Goal: Task Accomplishment & Management: Use online tool/utility

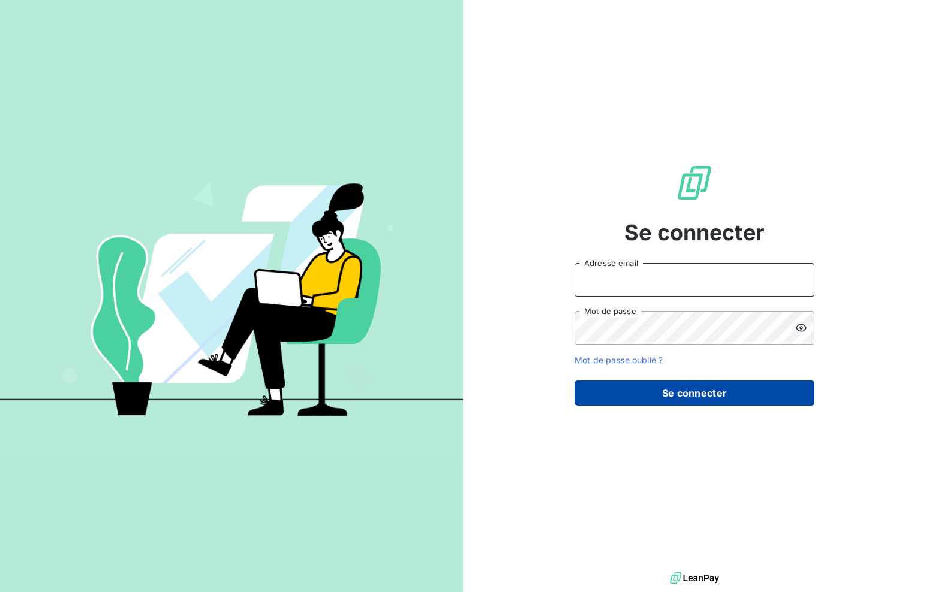
type input "[PERSON_NAME][EMAIL_ADDRESS][DOMAIN_NAME]"
click at [619, 400] on button "Se connecter" at bounding box center [694, 393] width 240 height 25
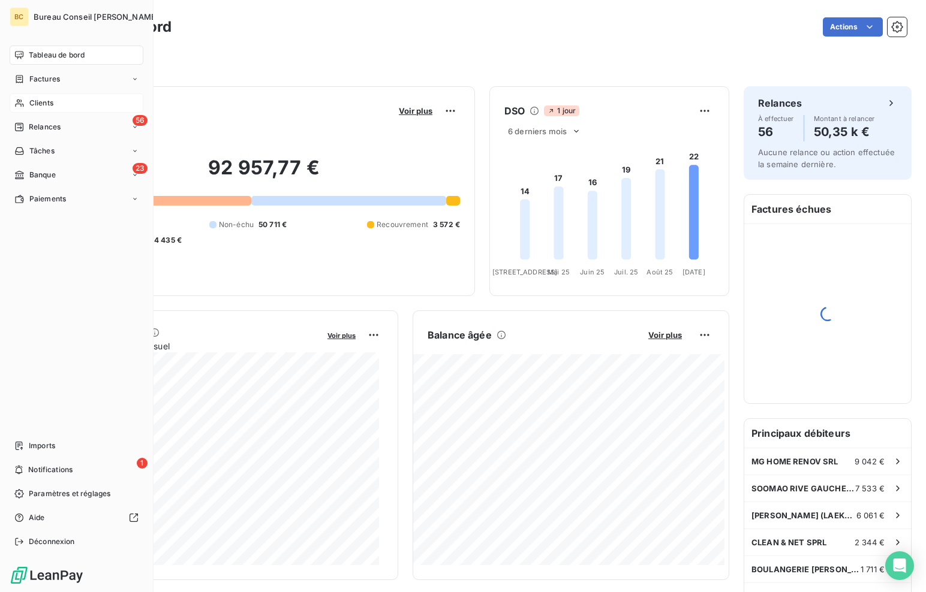
click at [27, 107] on div "Clients" at bounding box center [77, 103] width 134 height 19
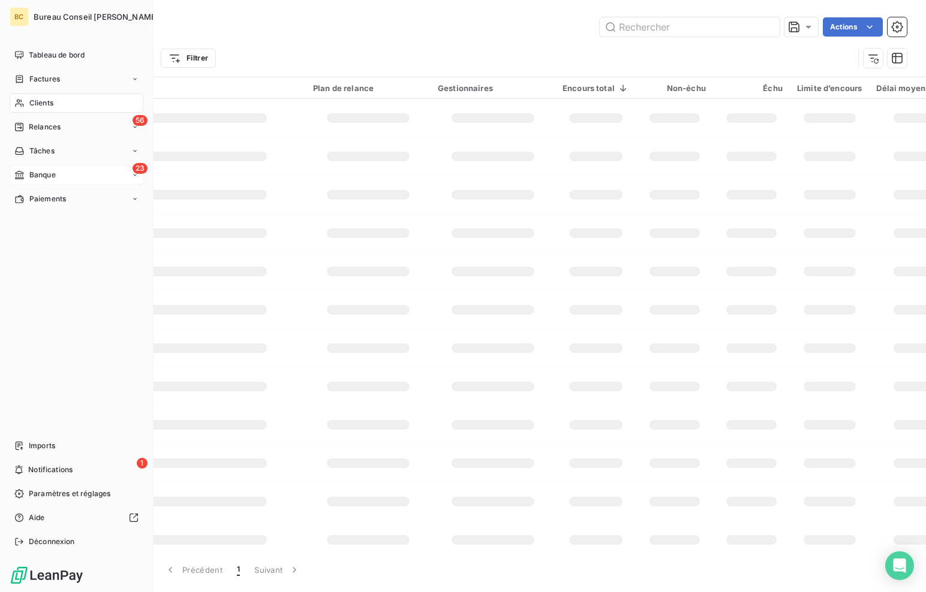
click at [50, 179] on span "Banque" at bounding box center [42, 175] width 26 height 11
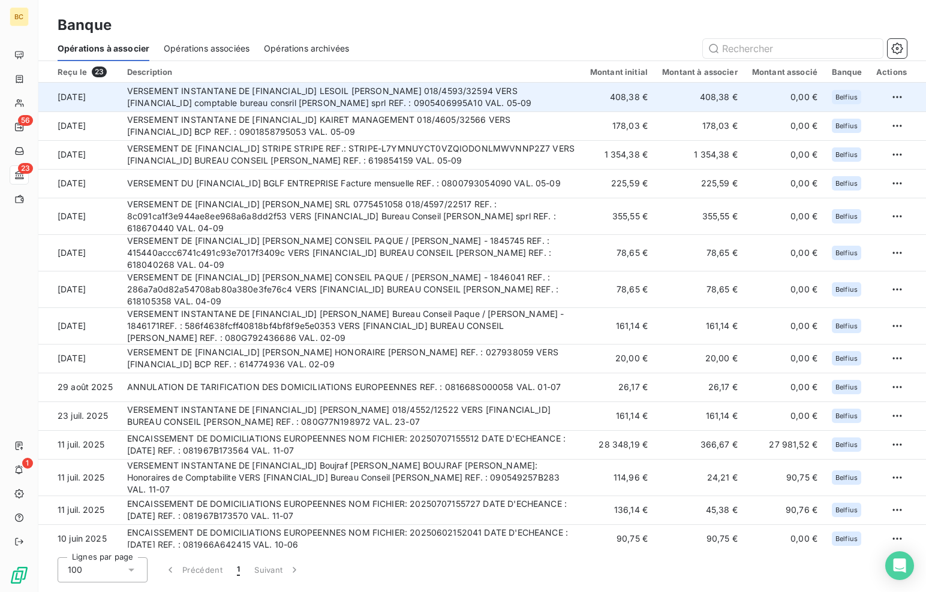
click at [308, 104] on td "VERSEMENT INSTANTANE DE [FINANCIAL_ID] LESOIL [PERSON_NAME] 018/4593/32594 VERS…" at bounding box center [351, 97] width 463 height 29
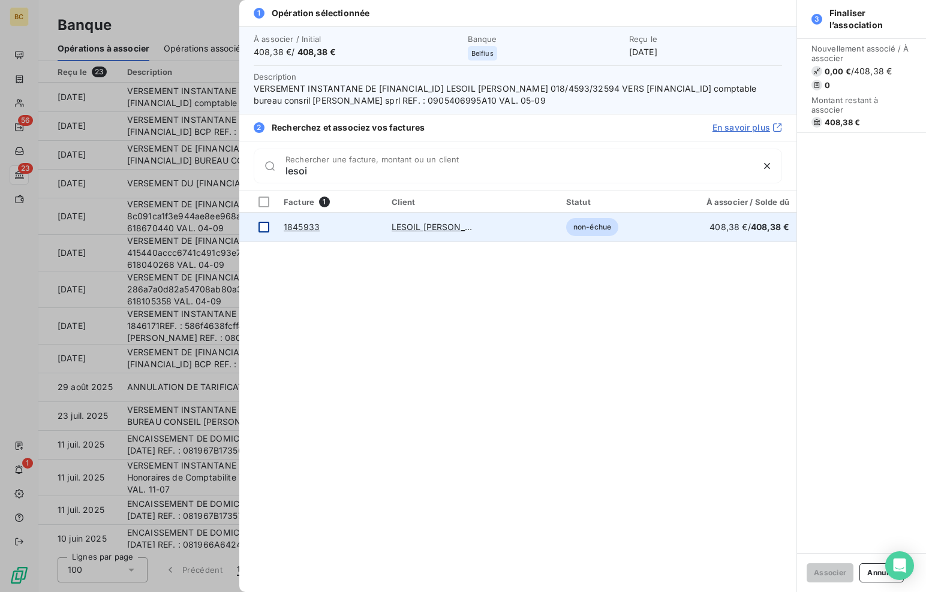
type input "lesoi"
click at [266, 225] on div at bounding box center [263, 227] width 11 height 11
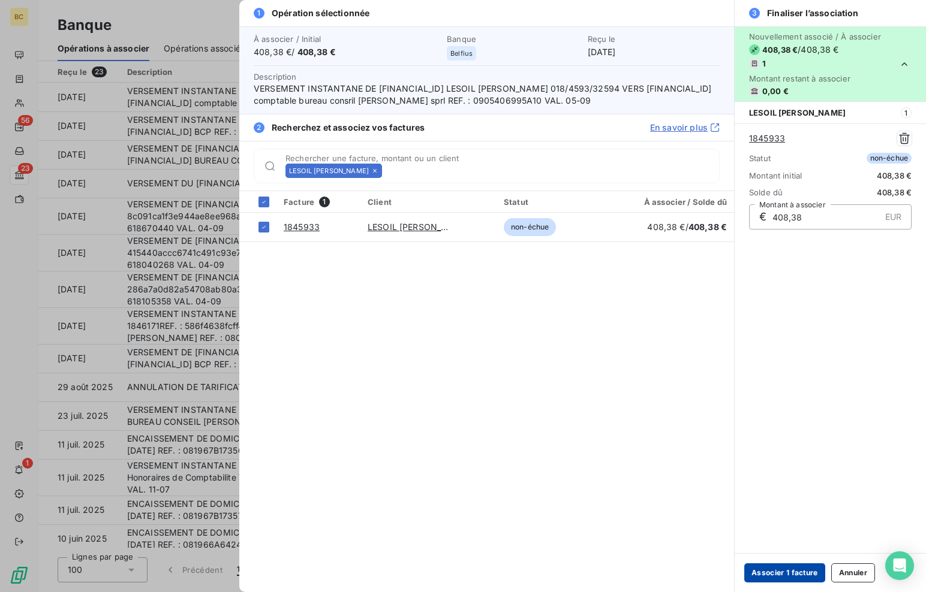
click at [788, 570] on button "Associer 1 facture" at bounding box center [784, 573] width 81 height 19
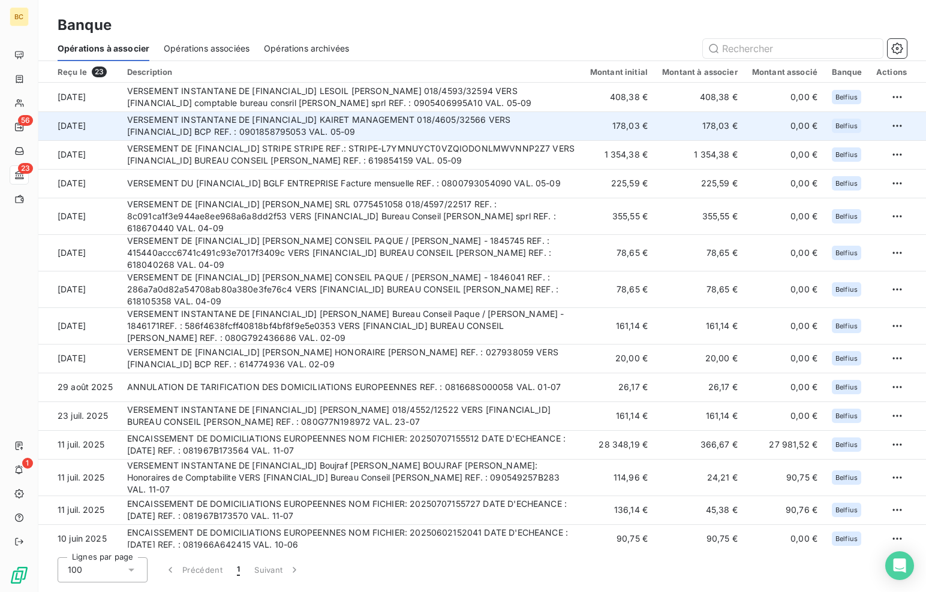
click at [324, 126] on td "VERSEMENT INSTANTANE DE [FINANCIAL_ID] KAIRET MANAGEMENT 018/4605/32566 VERS [F…" at bounding box center [351, 126] width 463 height 29
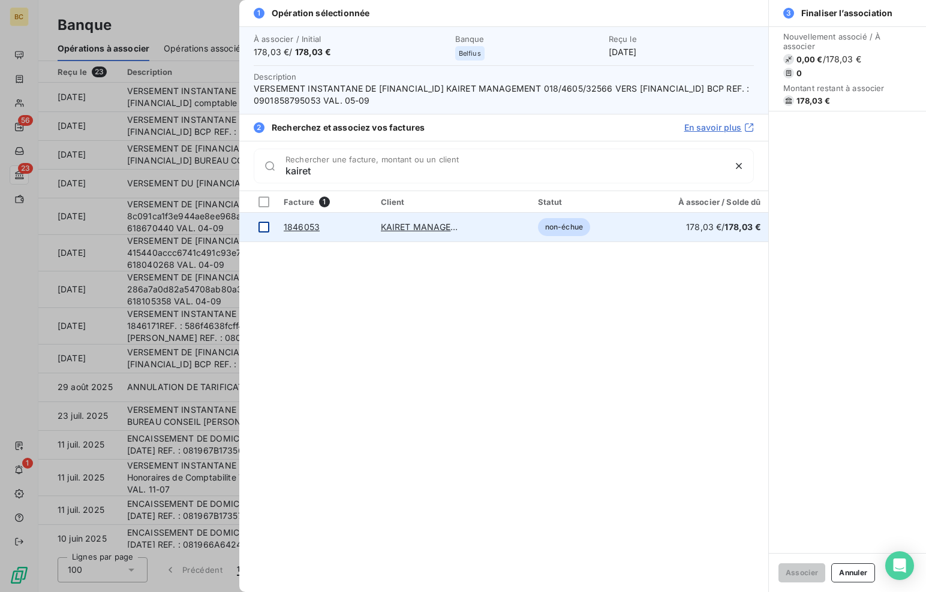
type input "kairet"
click at [257, 229] on td at bounding box center [257, 227] width 37 height 29
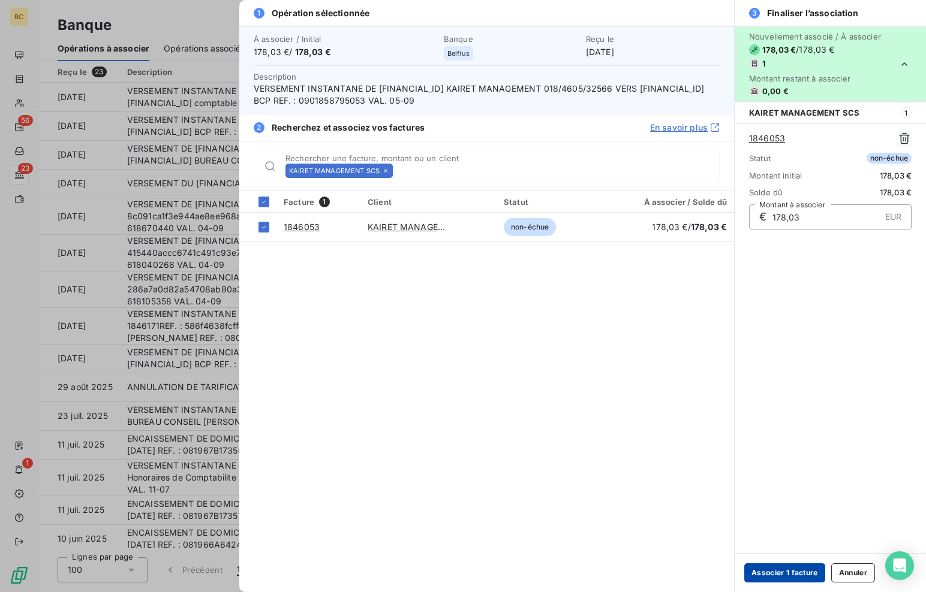
click at [801, 567] on button "Associer 1 facture" at bounding box center [784, 573] width 81 height 19
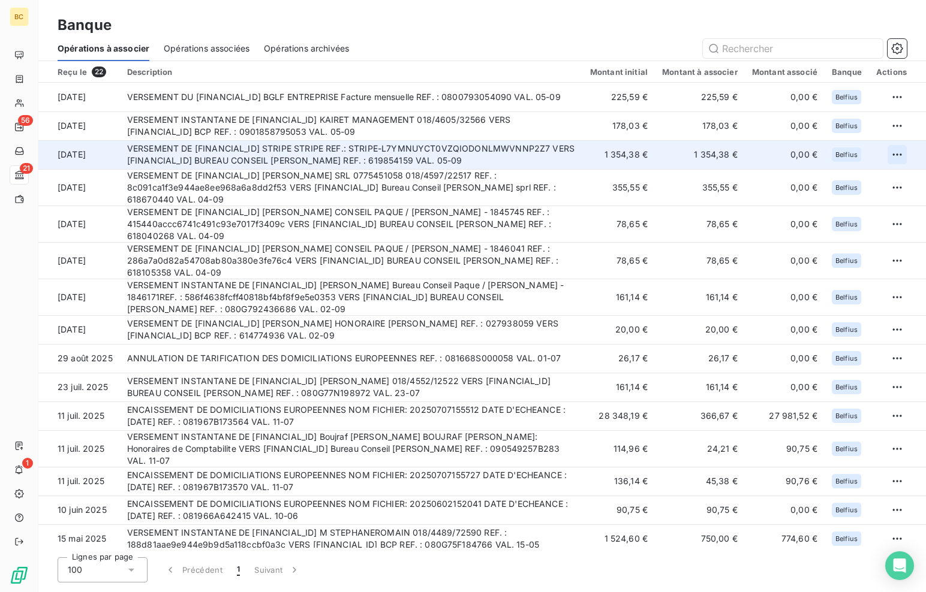
click at [899, 157] on html "BC 56 21 1 Banque Opérations à associer Opérations associées Opérations archivé…" at bounding box center [463, 296] width 926 height 592
click at [853, 186] on div "Archiver l’opération" at bounding box center [850, 185] width 92 height 19
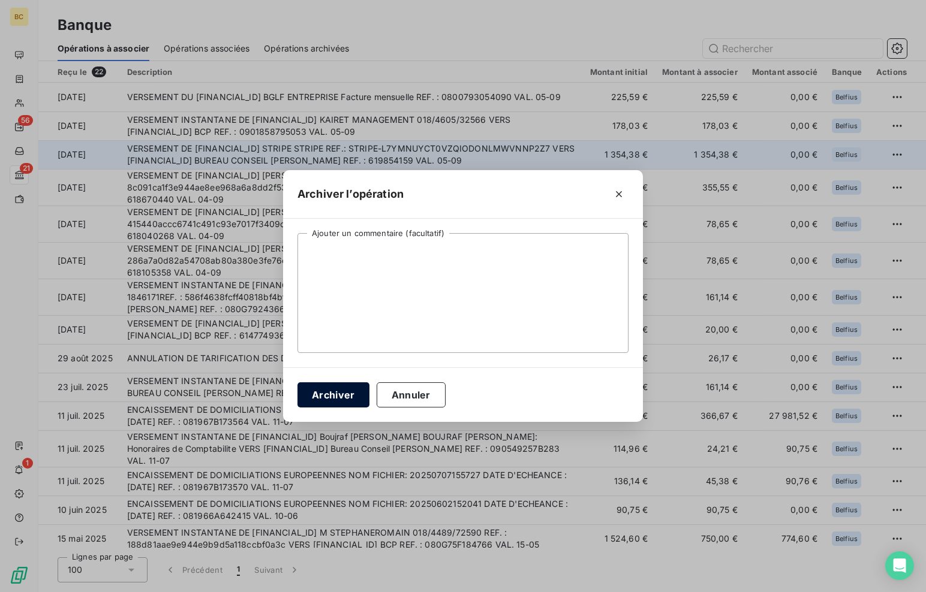
click at [324, 402] on button "Archiver" at bounding box center [333, 395] width 72 height 25
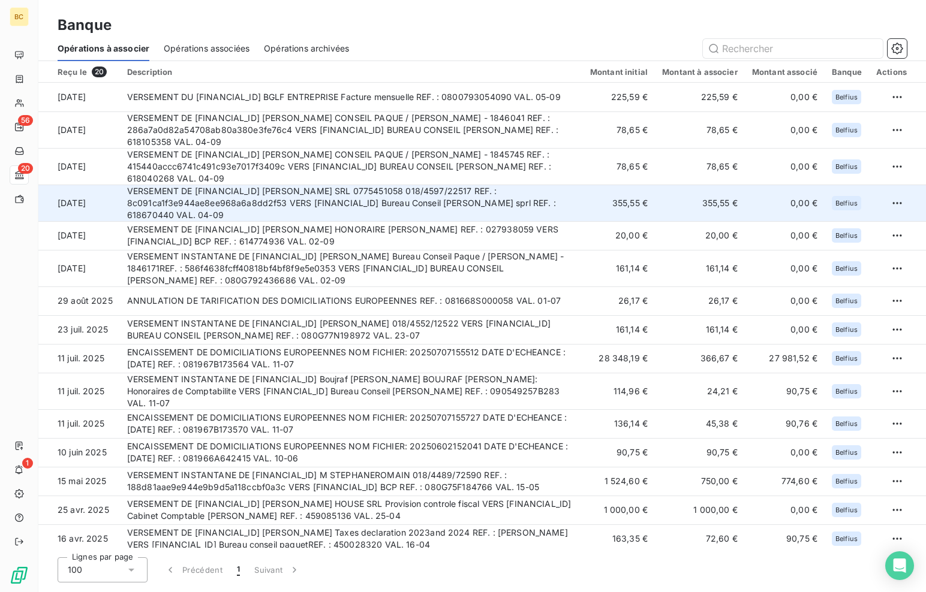
click at [316, 192] on td "VERSEMENT DE [FINANCIAL_ID] [PERSON_NAME] SRL 0775451058 018/4597/22517 REF. : …" at bounding box center [351, 203] width 463 height 37
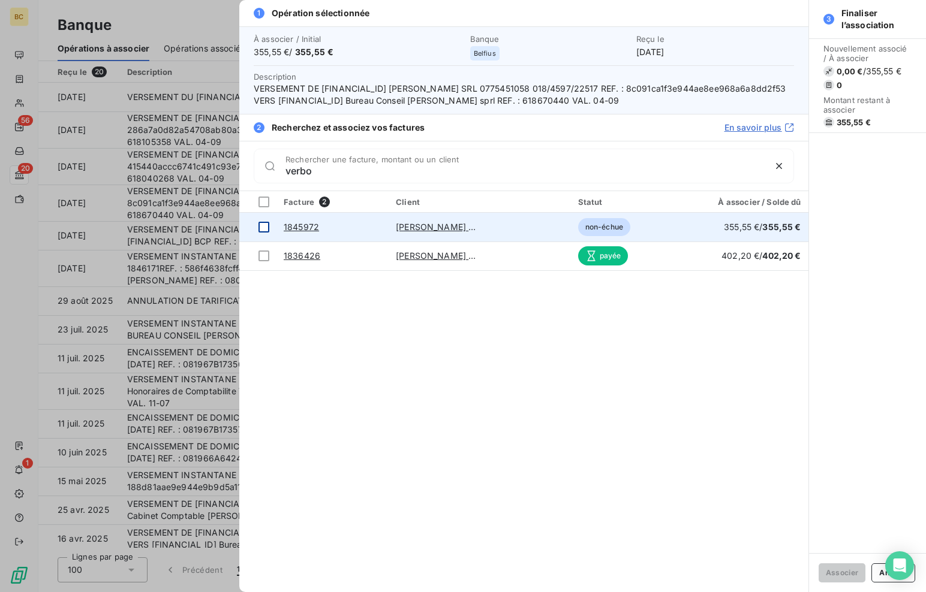
type input "verbo"
click at [267, 227] on div at bounding box center [263, 227] width 11 height 11
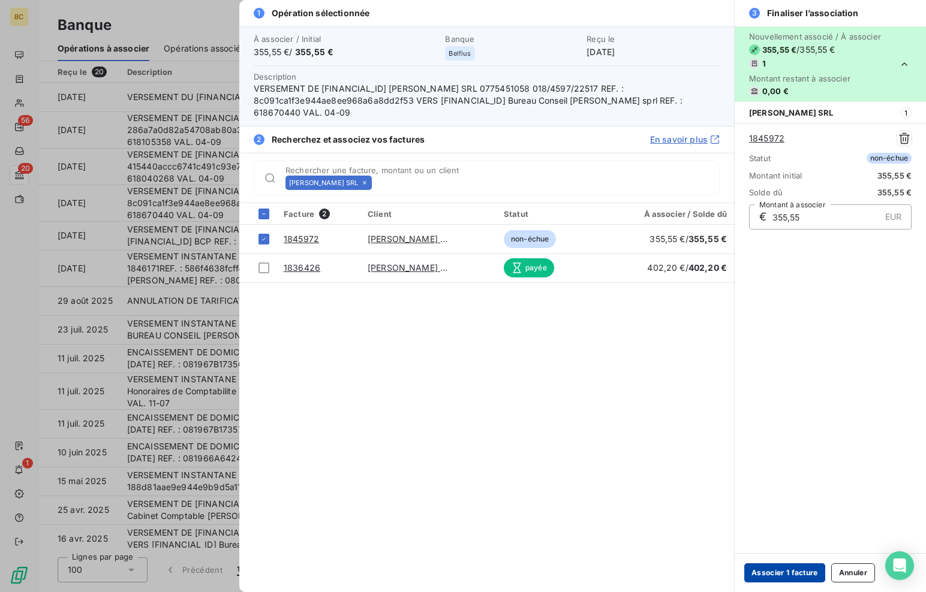
click at [770, 571] on button "Associer 1 facture" at bounding box center [784, 573] width 81 height 19
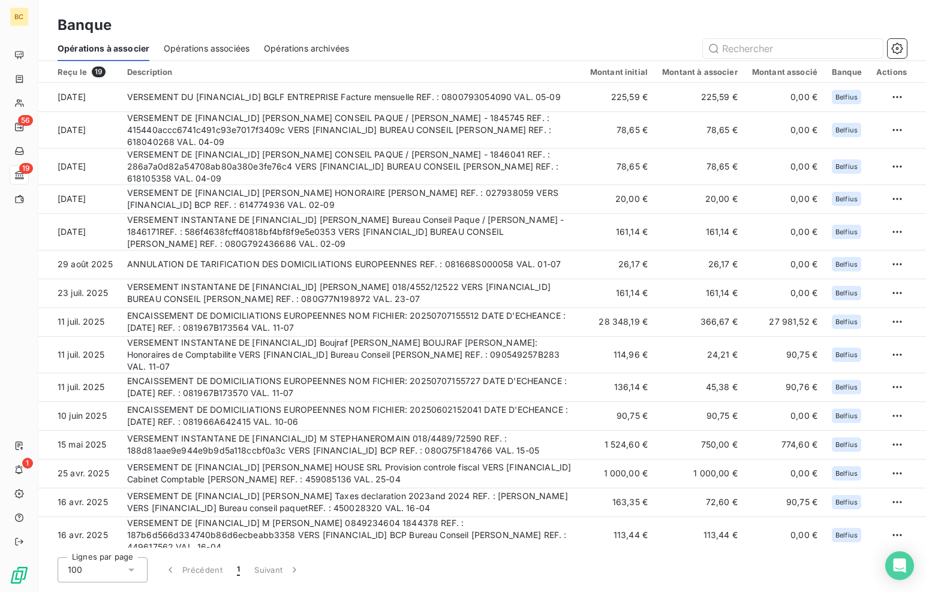
click at [558, 25] on div "Banque" at bounding box center [481, 25] width 887 height 22
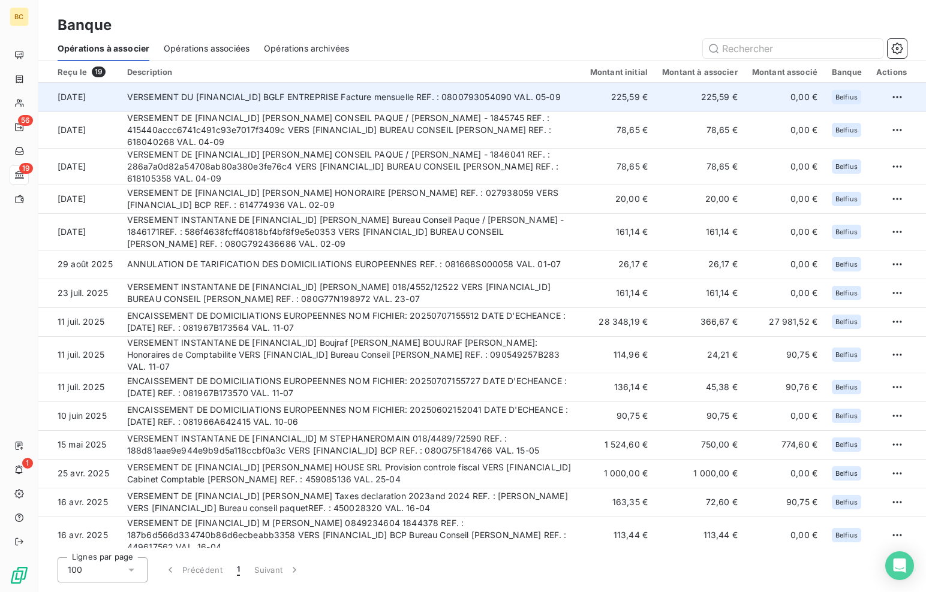
click at [393, 91] on td "VERSEMENT DU [FINANCIAL_ID] BGLF ENTREPRISE Facture mensuelle REF. : 0800793054…" at bounding box center [351, 97] width 463 height 29
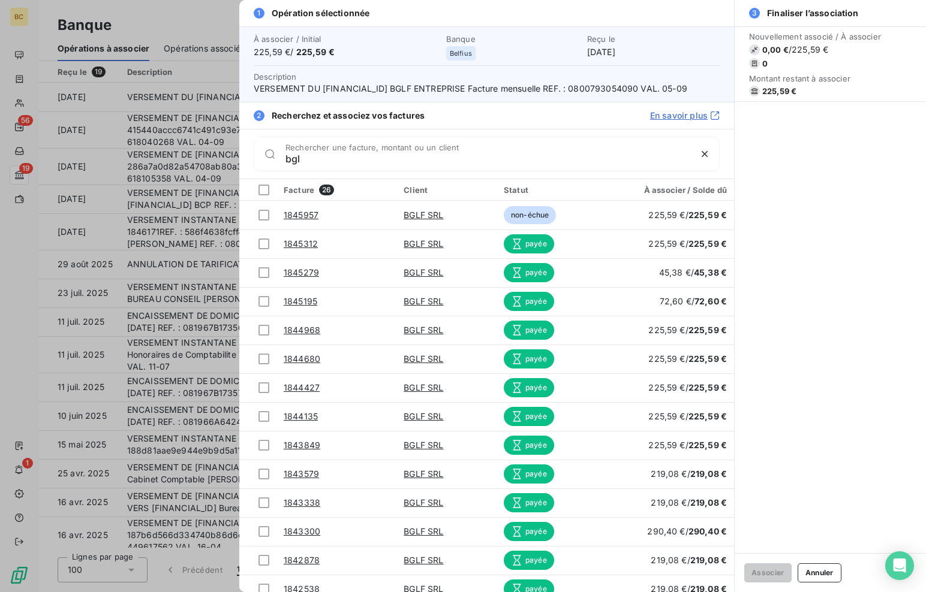
type input "bgl"
click at [164, 105] on div at bounding box center [463, 296] width 926 height 592
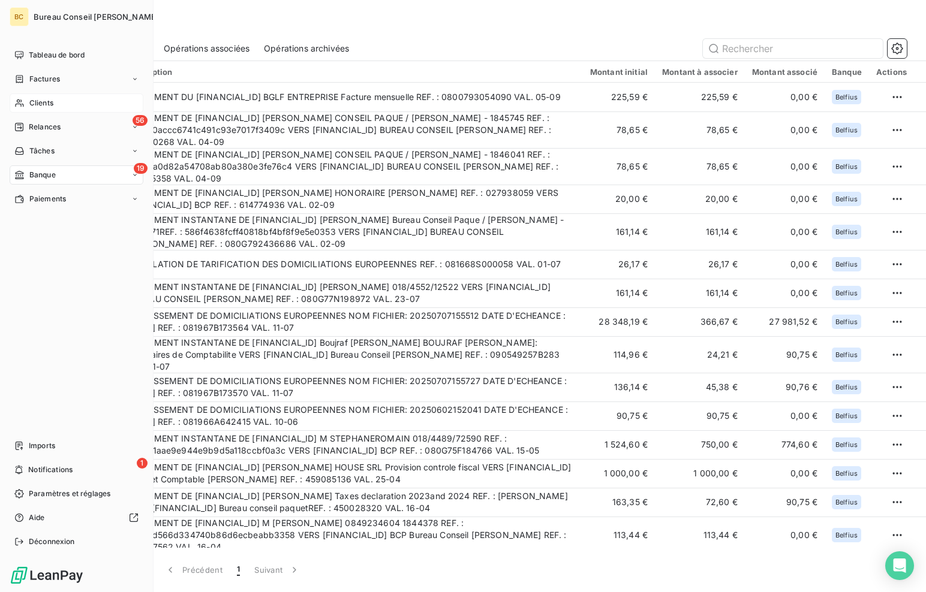
click at [26, 102] on div "Clients" at bounding box center [77, 103] width 134 height 19
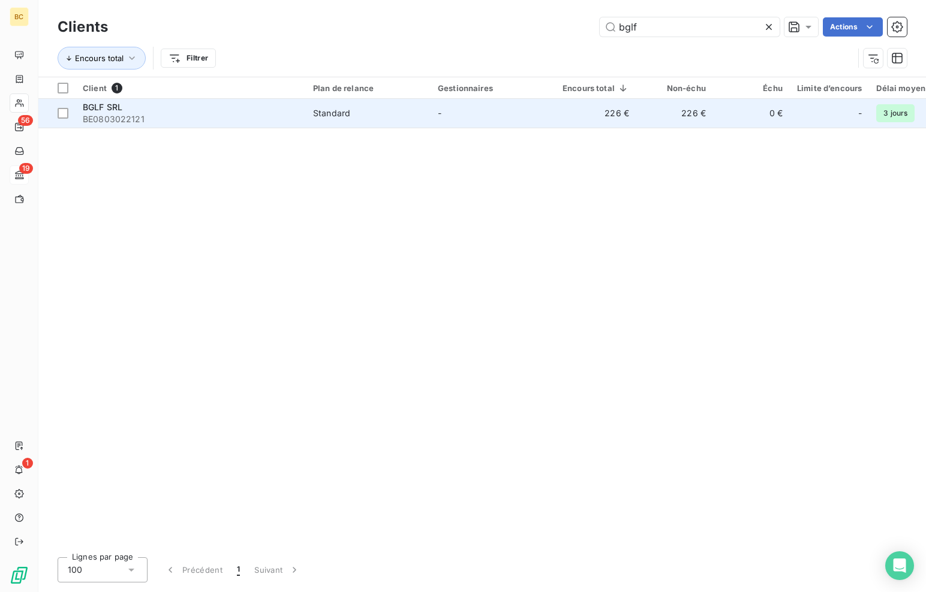
type input "bglf"
click at [140, 119] on span "BE0803022121" at bounding box center [191, 119] width 216 height 12
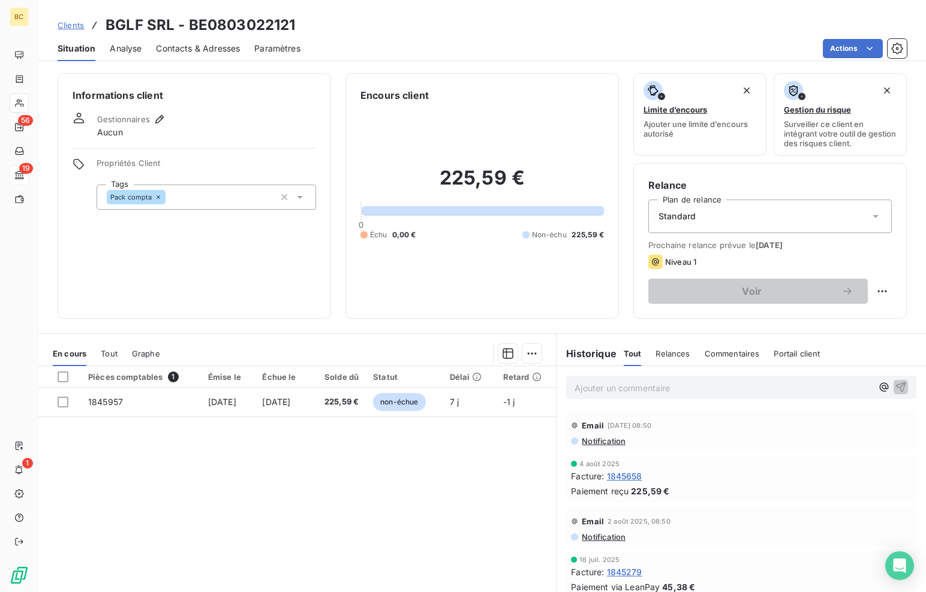
click at [103, 356] on span "Tout" at bounding box center [109, 354] width 17 height 10
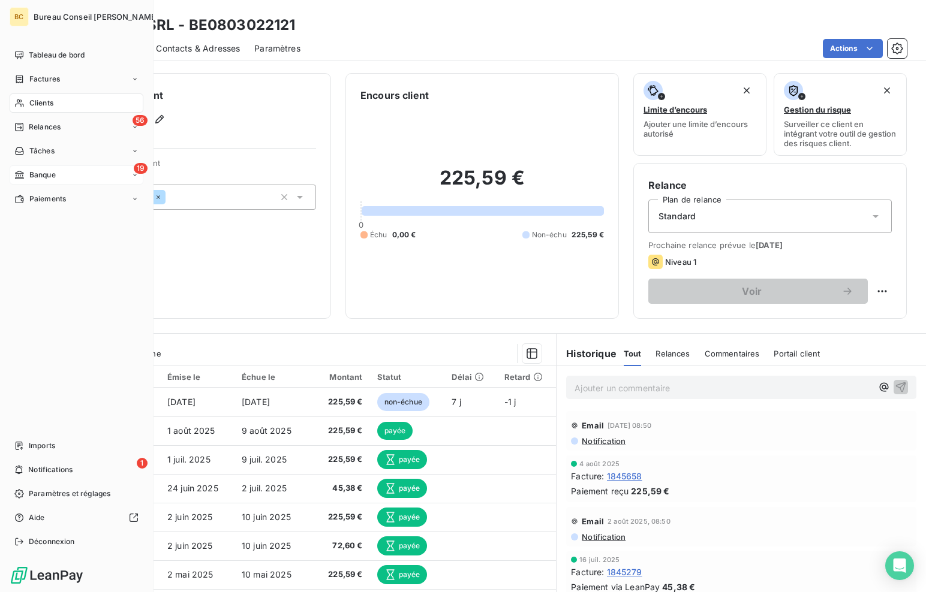
click at [42, 179] on span "Banque" at bounding box center [42, 175] width 26 height 11
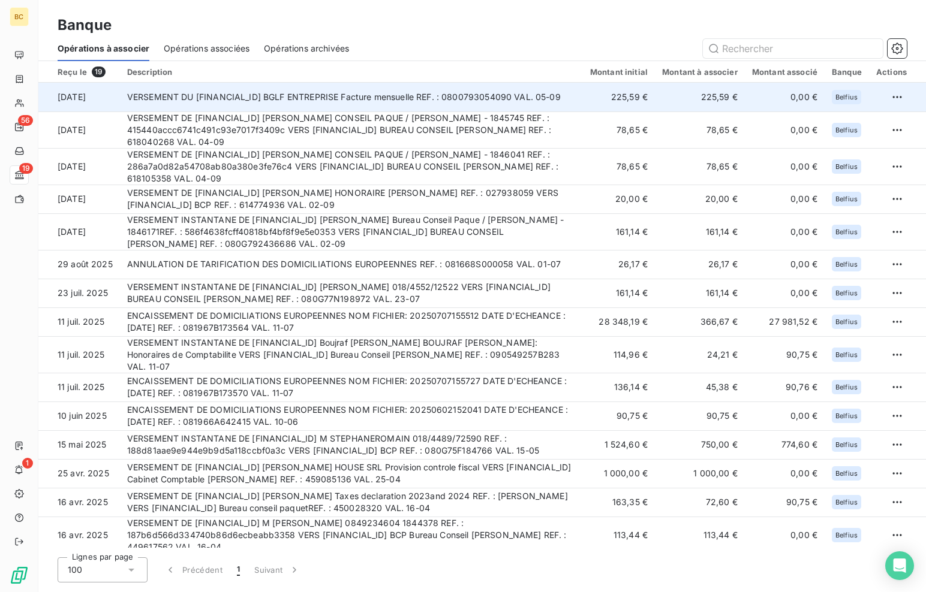
click at [332, 99] on td "VERSEMENT DU [FINANCIAL_ID] BGLF ENTREPRISE Facture mensuelle REF. : 0800793054…" at bounding box center [351, 97] width 463 height 29
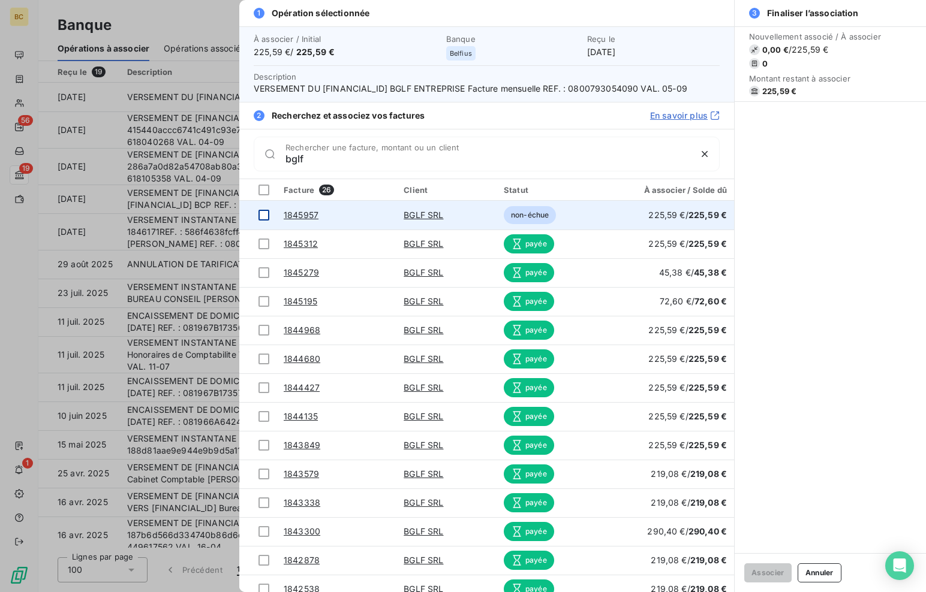
type input "bglf"
click at [266, 216] on div at bounding box center [263, 215] width 11 height 11
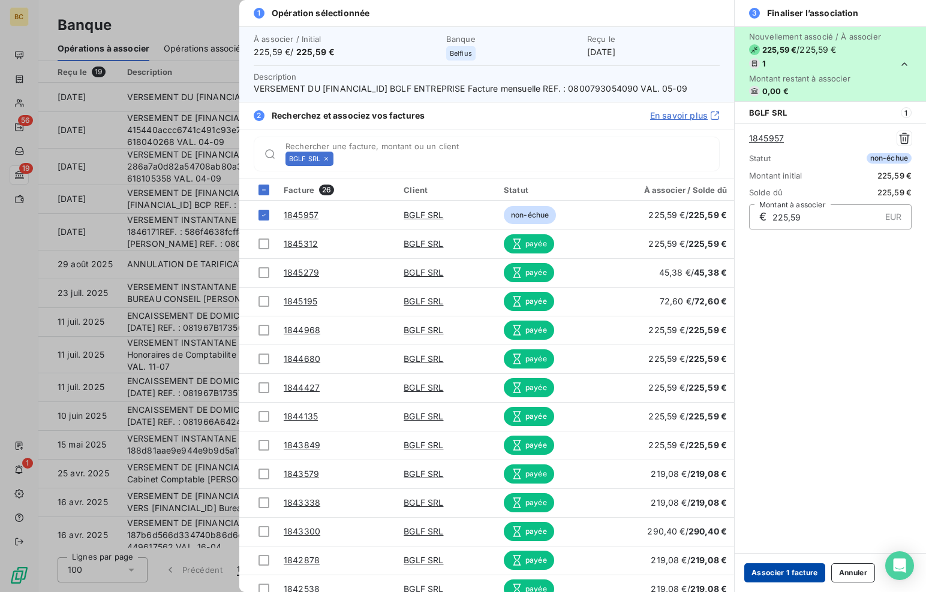
click at [793, 567] on button "Associer 1 facture" at bounding box center [784, 573] width 81 height 19
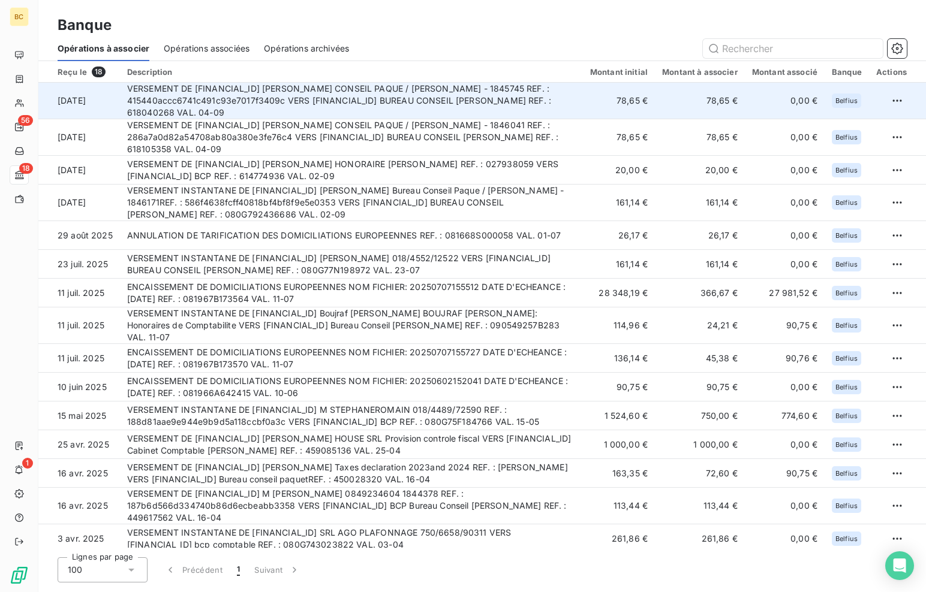
click at [267, 95] on td "VERSEMENT DE [FINANCIAL_ID] [PERSON_NAME] CONSEIL PAQUE / [PERSON_NAME] - 18457…" at bounding box center [351, 101] width 463 height 37
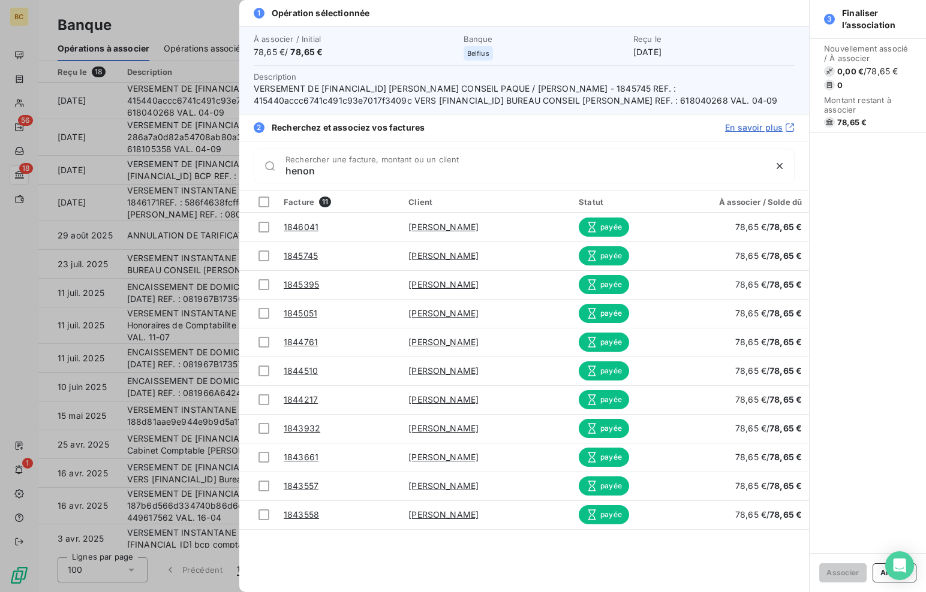
type input "henon"
click at [137, 19] on div at bounding box center [463, 296] width 926 height 592
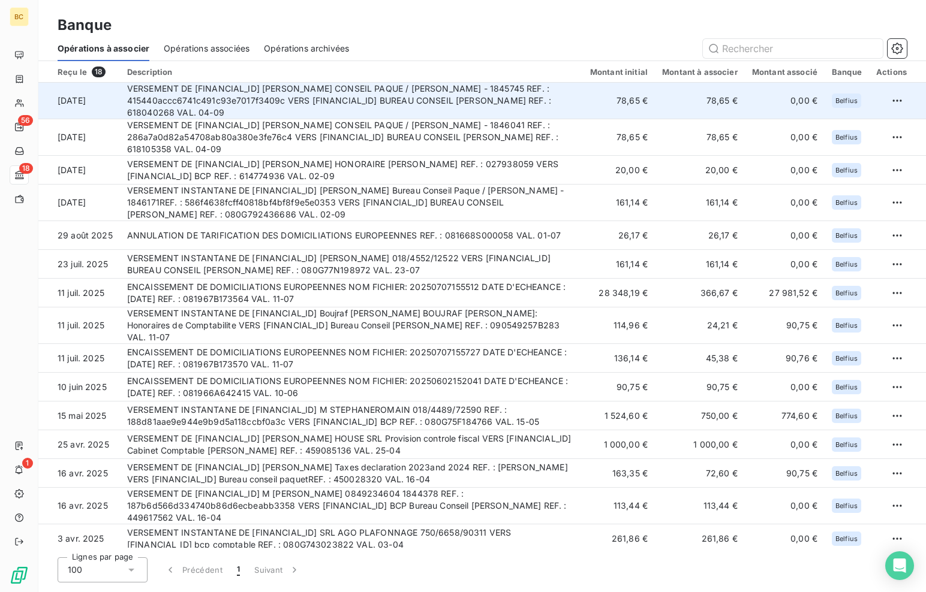
click at [401, 90] on td "VERSEMENT DE [FINANCIAL_ID] [PERSON_NAME] CONSEIL PAQUE / [PERSON_NAME] - 18457…" at bounding box center [351, 101] width 463 height 37
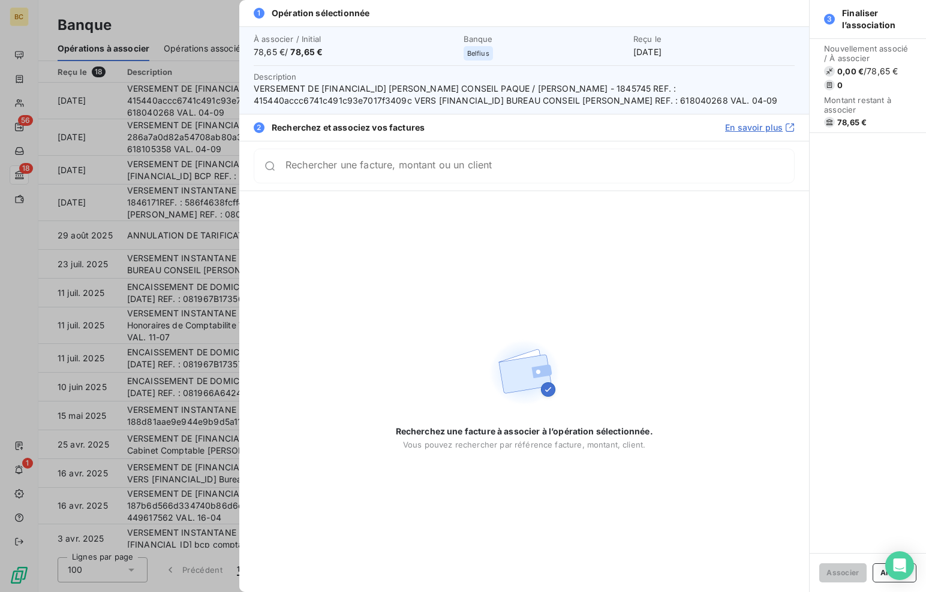
click at [203, 71] on div at bounding box center [463, 296] width 926 height 592
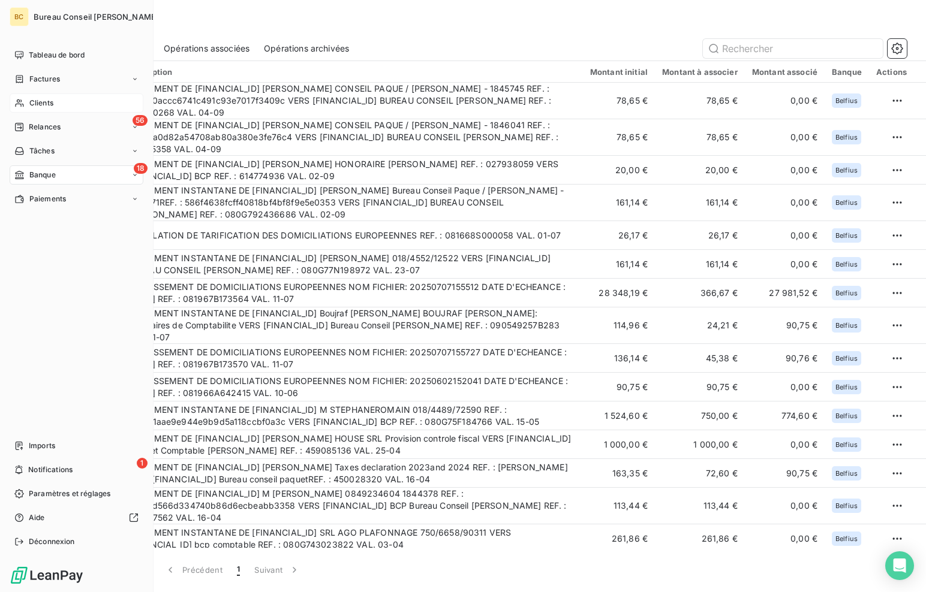
click at [33, 97] on div "Clients" at bounding box center [77, 103] width 134 height 19
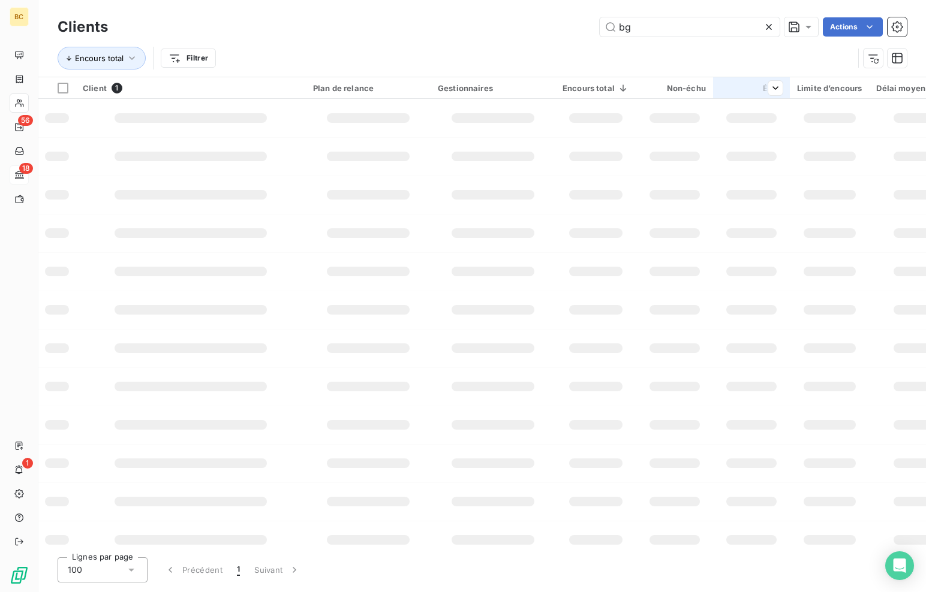
type input "b"
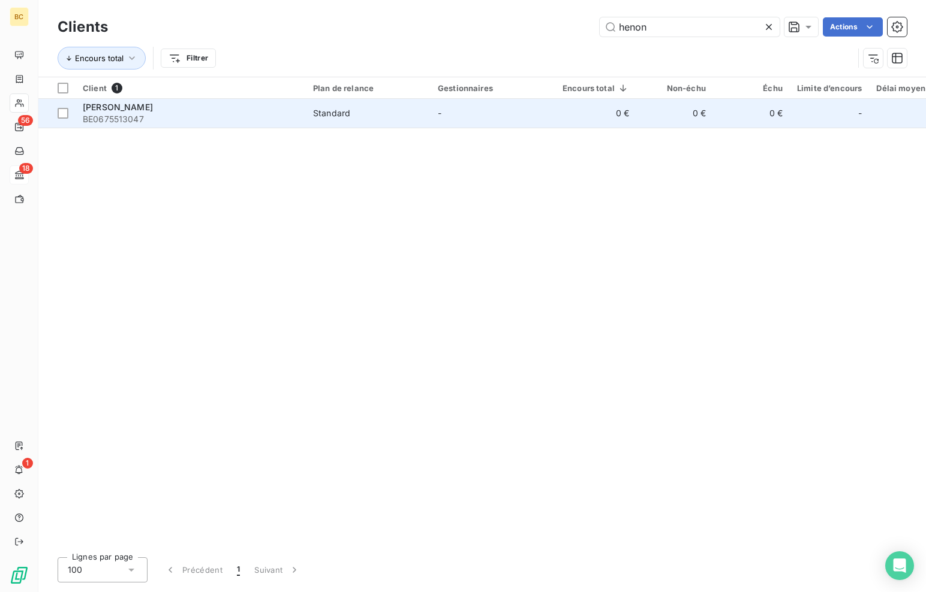
type input "henon"
click at [107, 112] on span "[PERSON_NAME]" at bounding box center [118, 107] width 70 height 10
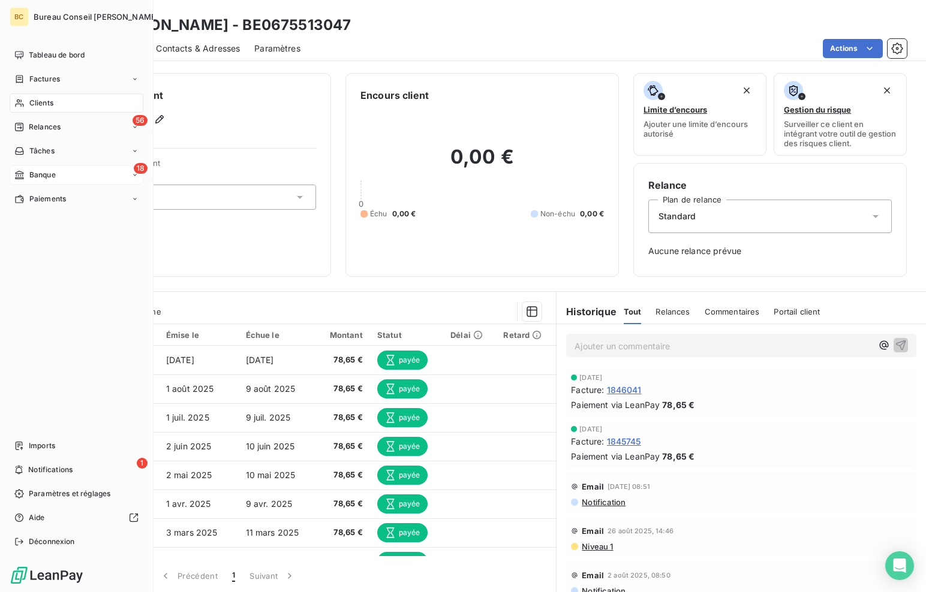
click at [44, 177] on span "Banque" at bounding box center [42, 175] width 26 height 11
